Goal: Information Seeking & Learning: Check status

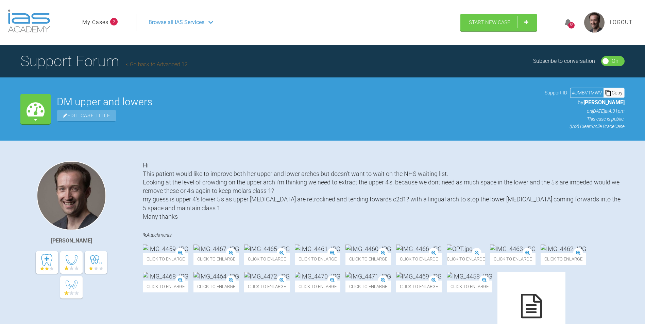
click at [579, 26] on div "55" at bounding box center [572, 23] width 26 height 16
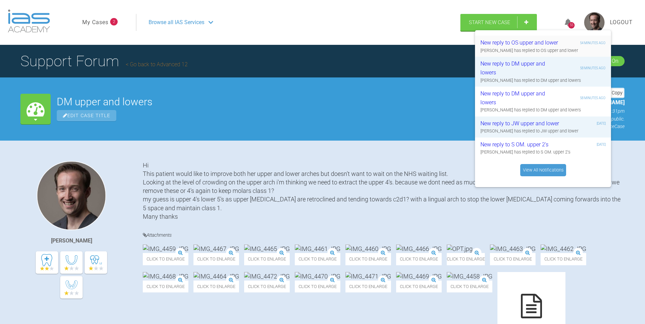
click at [540, 50] on div "[PERSON_NAME] has replied to OS upper and lower" at bounding box center [543, 50] width 125 height 7
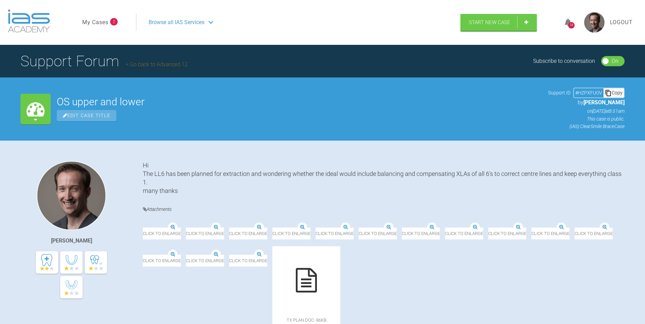
click at [565, 21] on icon at bounding box center [568, 23] width 7 height 8
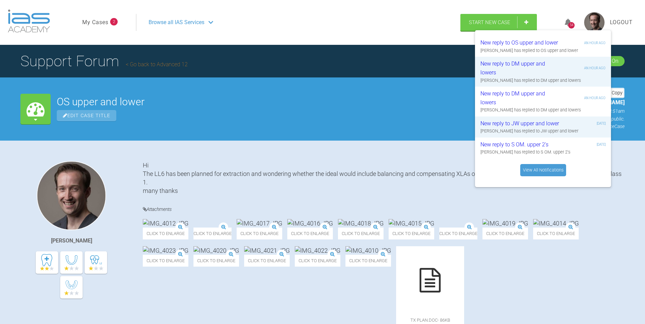
click at [170, 22] on span "Browse all IAS Services" at bounding box center [177, 22] width 56 height 9
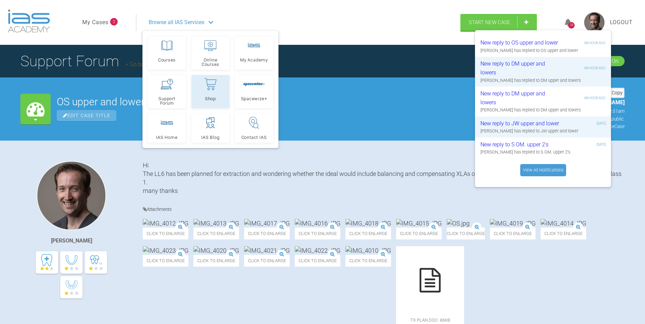
click at [208, 85] on icon at bounding box center [210, 84] width 12 height 13
